Goal: Information Seeking & Learning: Learn about a topic

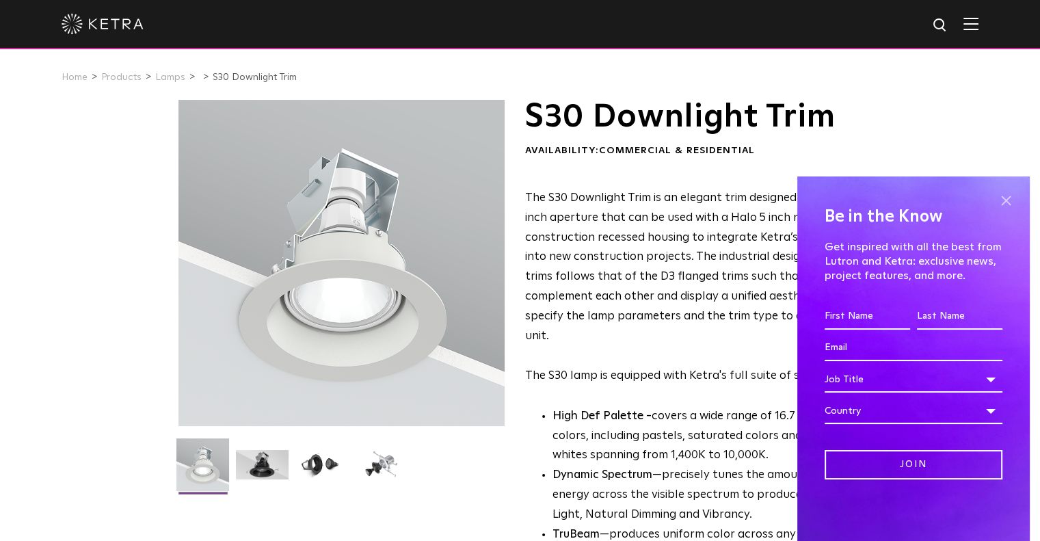
click at [1005, 200] on span at bounding box center [1005, 200] width 21 height 21
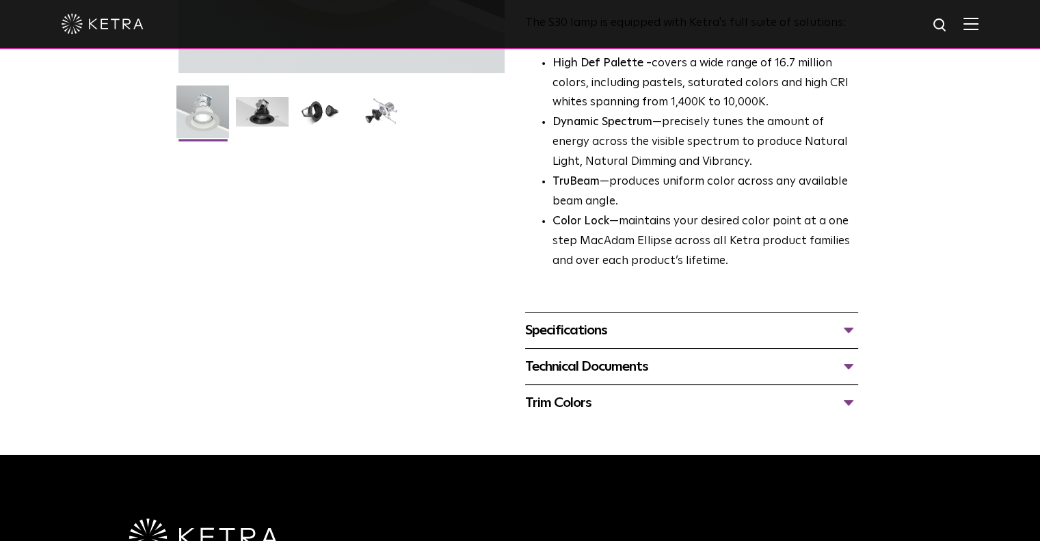
scroll to position [357, 0]
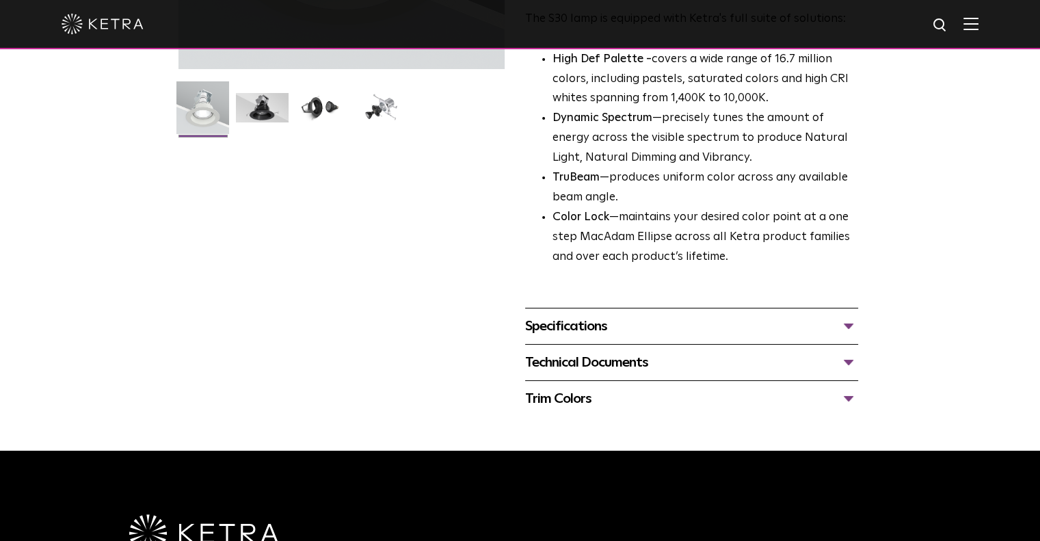
click at [762, 334] on div "Specifications" at bounding box center [691, 326] width 333 height 22
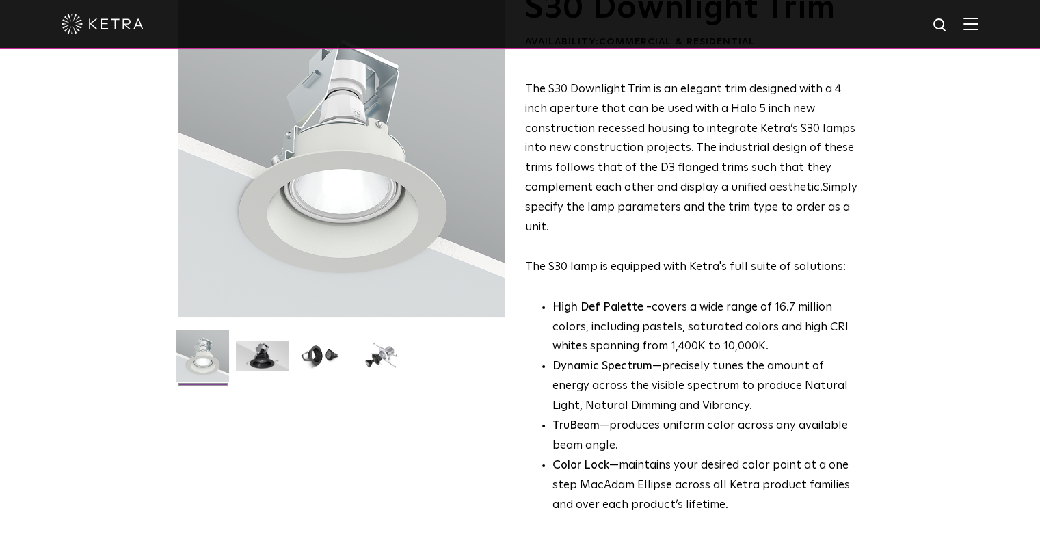
scroll to position [109, 0]
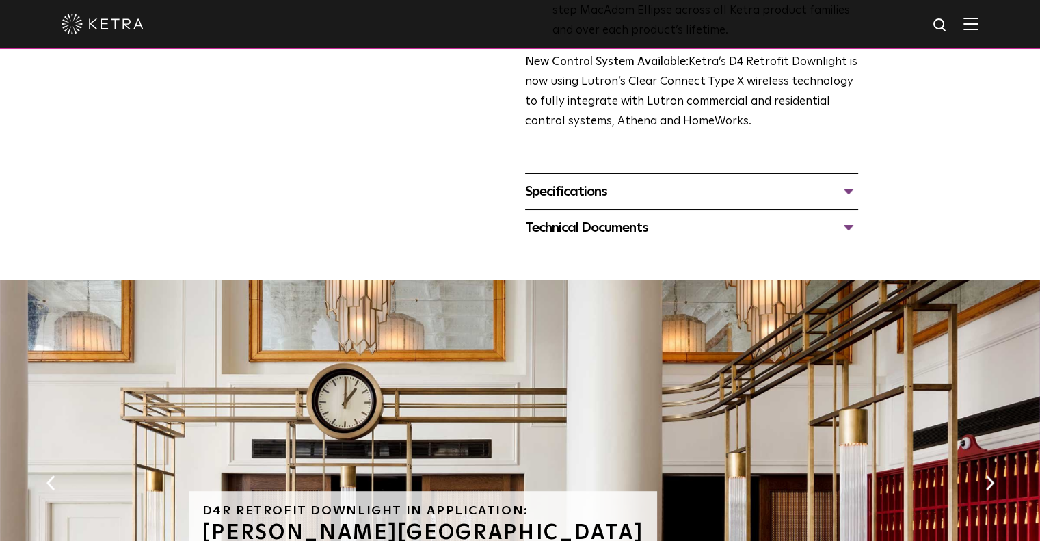
scroll to position [554, 0]
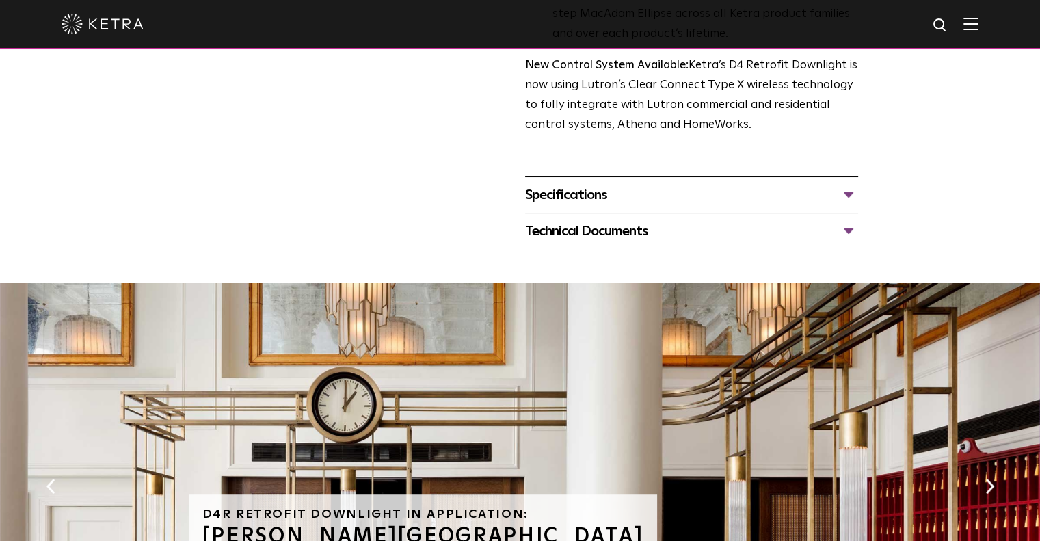
click at [594, 207] on div "Specifications LUMEN OUTPUTS 800 Beam Angles 15, 25, 40, 60, 90 CONTROL Lutron …" at bounding box center [691, 194] width 333 height 36
click at [601, 196] on div "Specifications" at bounding box center [691, 195] width 333 height 22
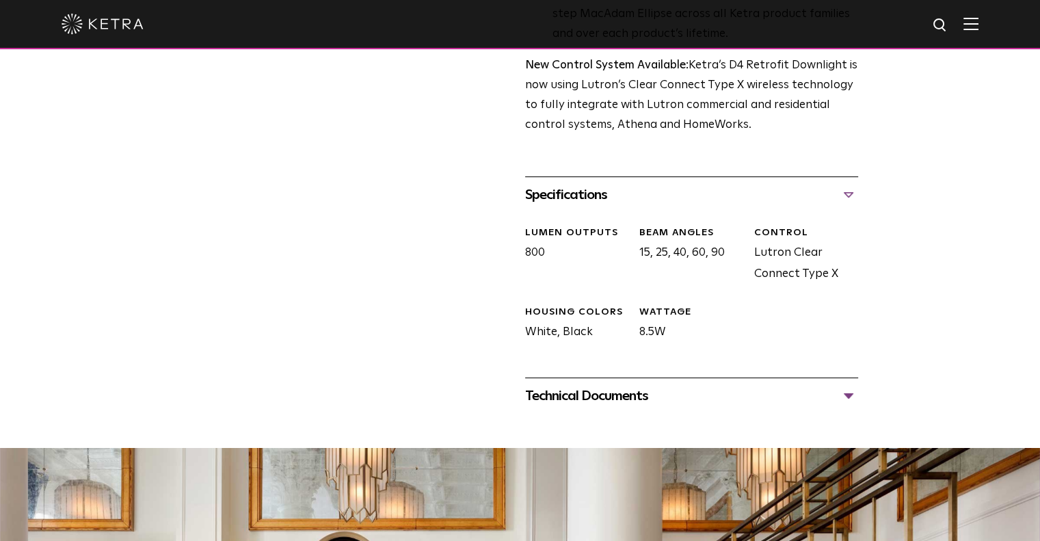
click at [614, 407] on div "Technical Documents D4R Specification Sheet D4R Installation Guide D4R Retrofit…" at bounding box center [691, 395] width 333 height 36
click at [616, 401] on div "Technical Documents" at bounding box center [691, 396] width 333 height 22
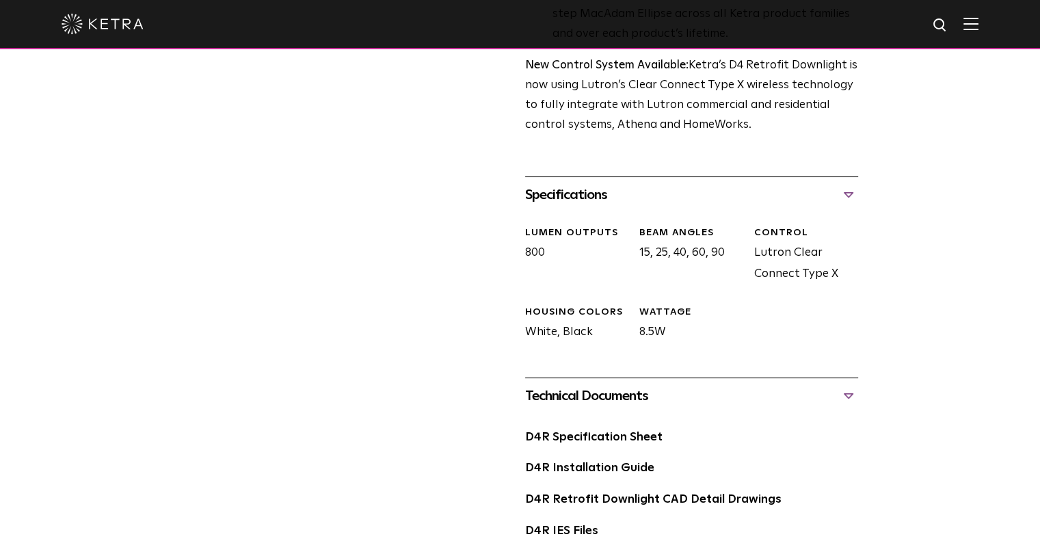
scroll to position [0, 0]
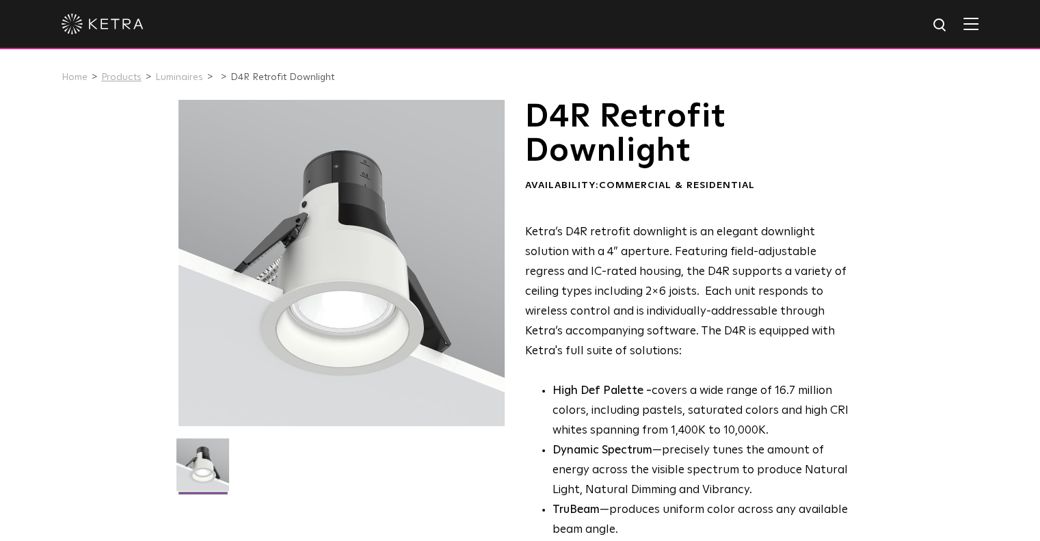
click at [122, 77] on link "Products" at bounding box center [121, 77] width 40 height 10
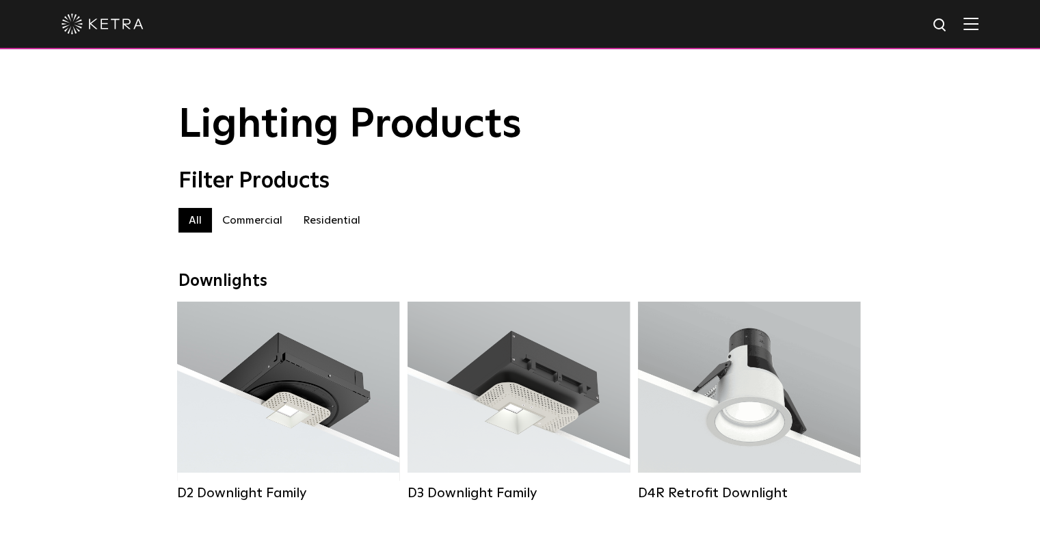
click at [321, 223] on label "Residential" at bounding box center [332, 220] width 78 height 25
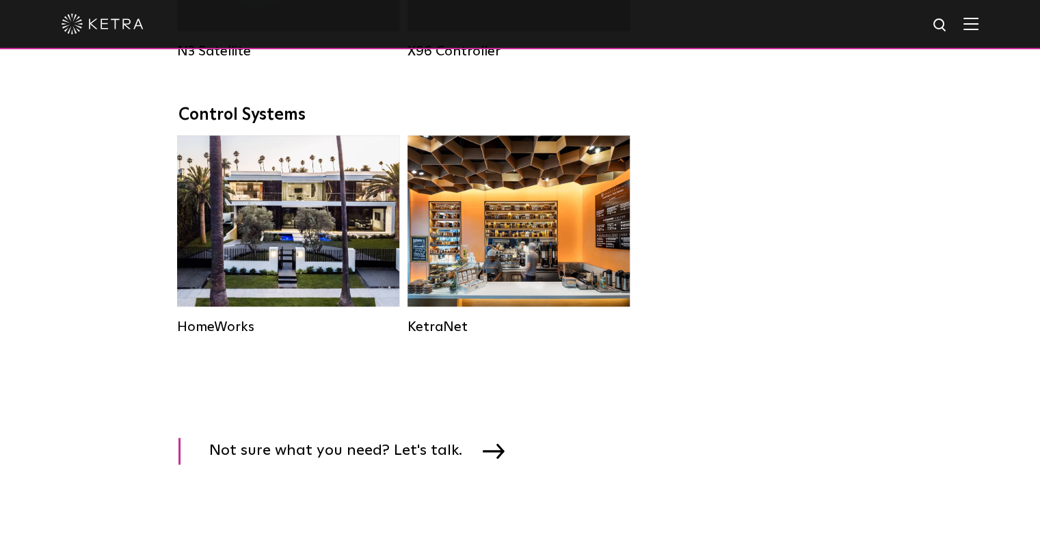
scroll to position [1766, 0]
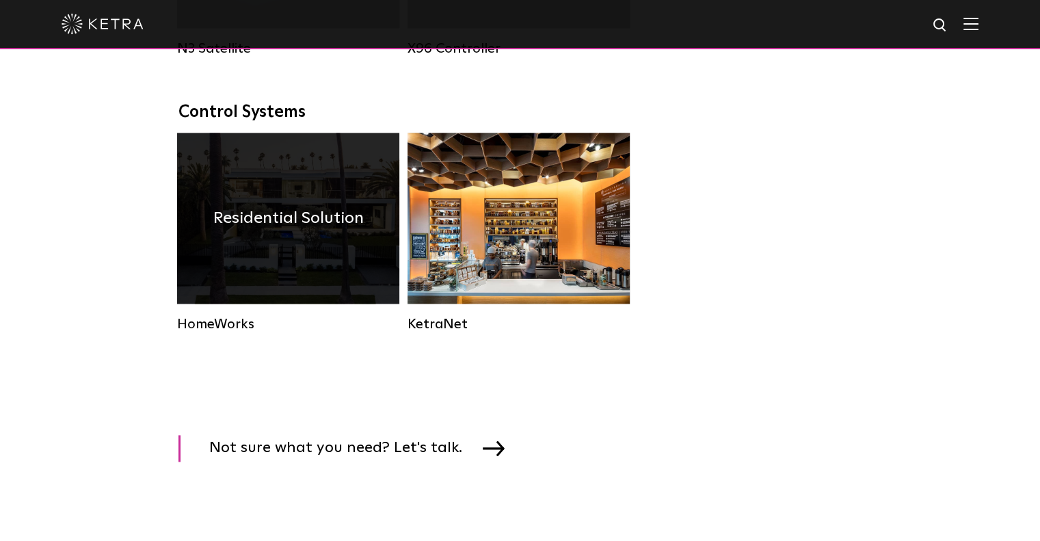
click at [206, 332] on div "HomeWorks" at bounding box center [288, 324] width 222 height 16
